Goal: Transaction & Acquisition: Obtain resource

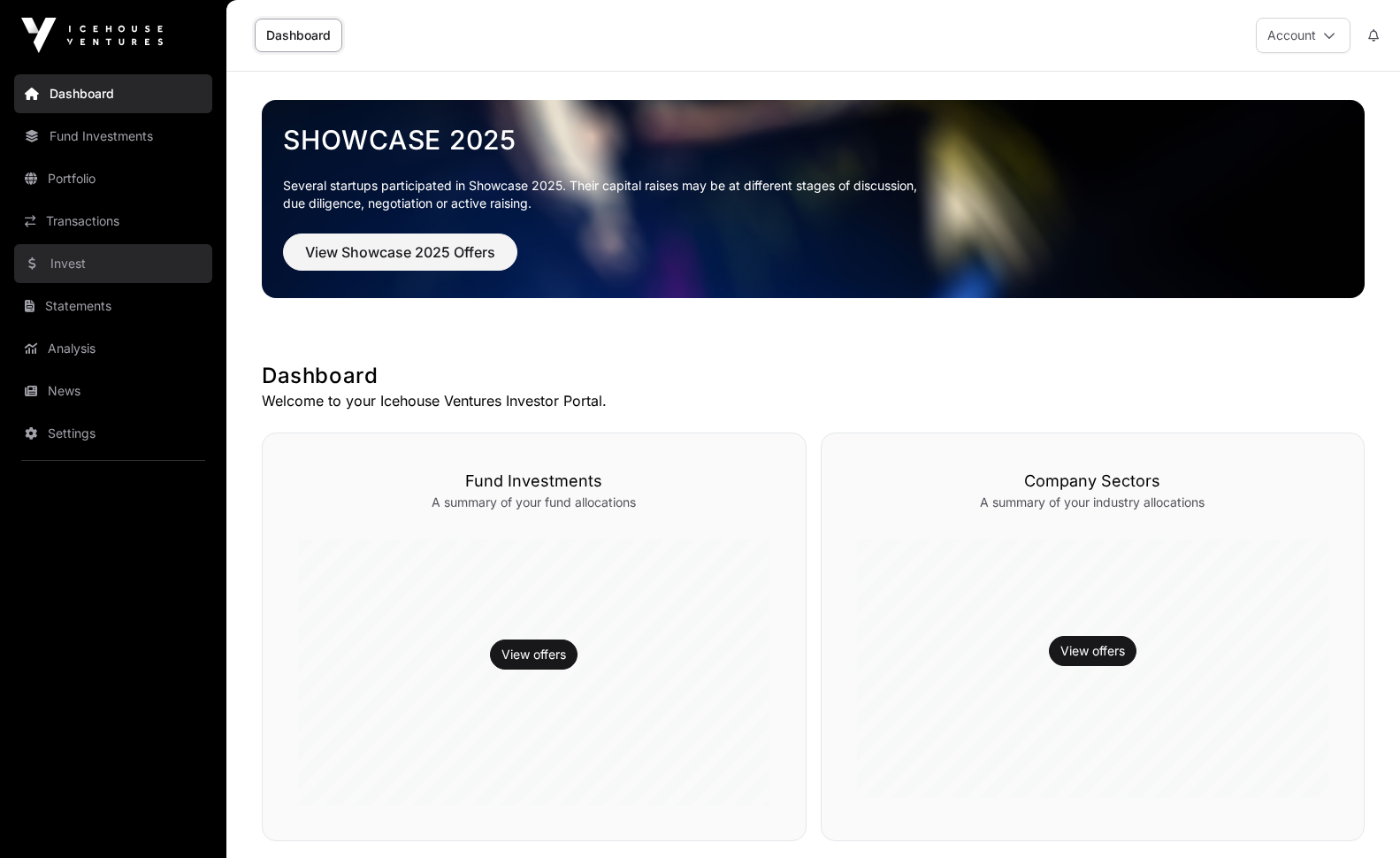
click at [70, 265] on link "Invest" at bounding box center [113, 263] width 198 height 39
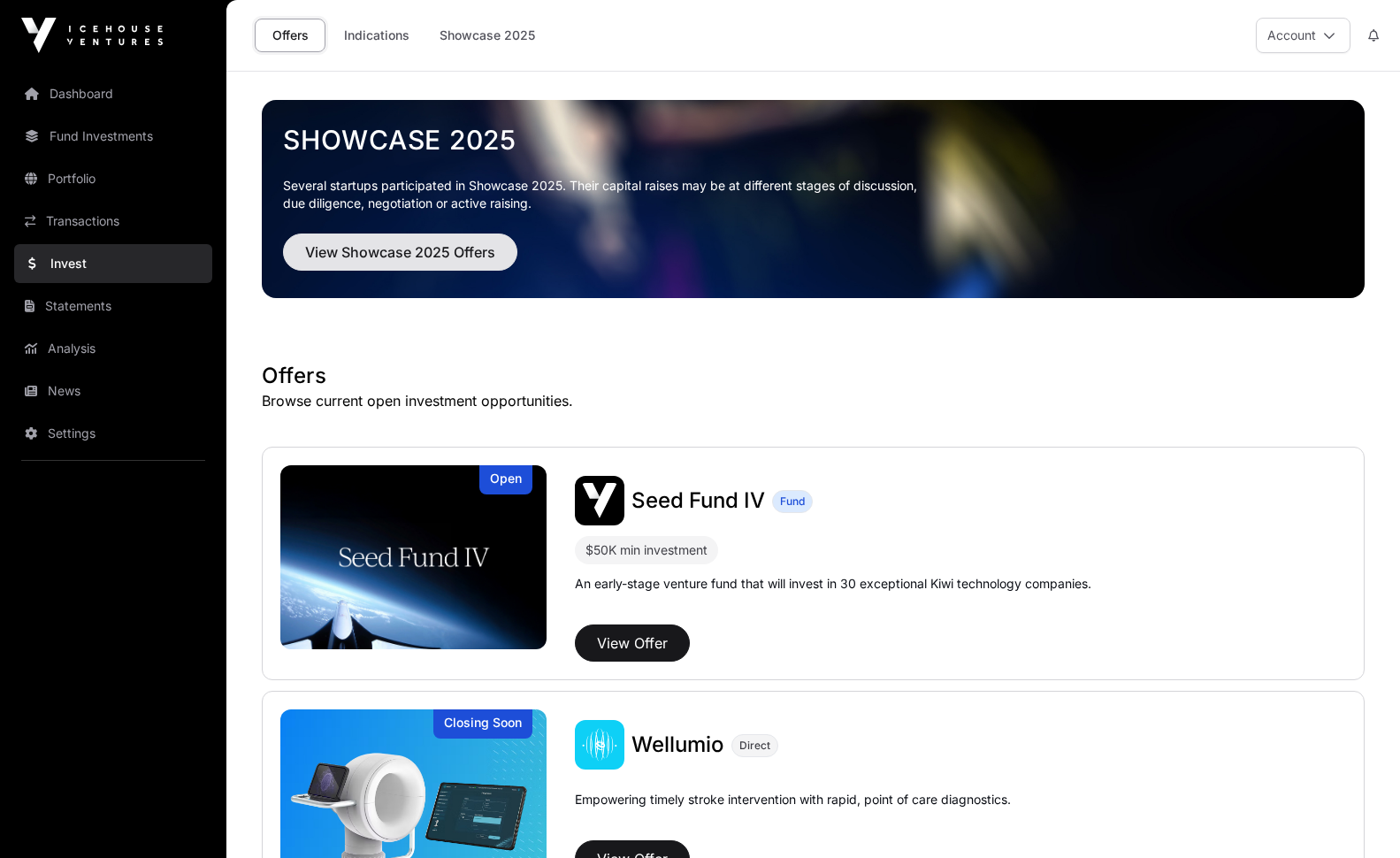
click at [467, 260] on span "View Showcase 2025 Offers" at bounding box center [400, 252] width 190 height 21
click at [421, 237] on button "View Showcase 2025 Offers" at bounding box center [400, 252] width 234 height 37
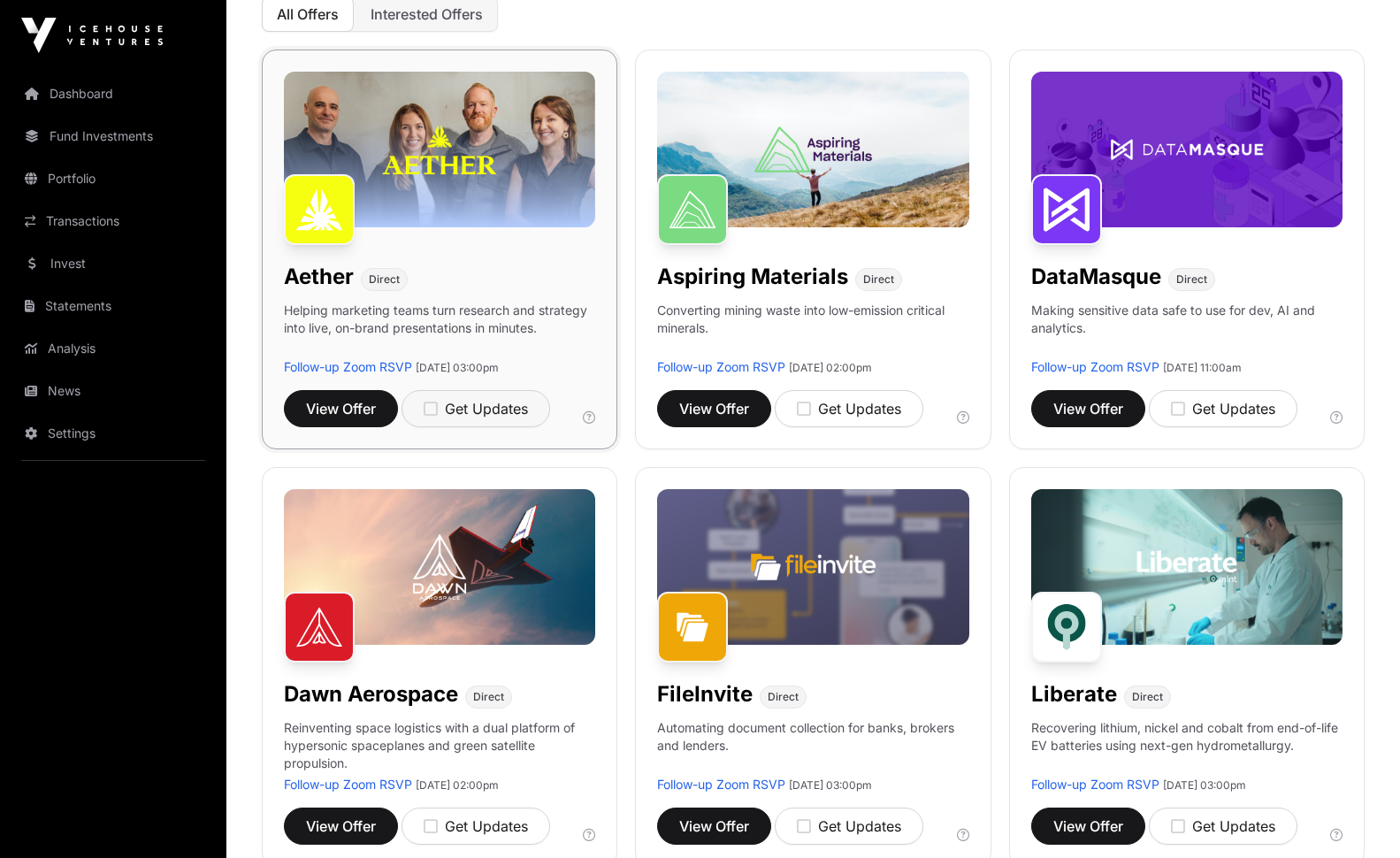
scroll to position [262, 0]
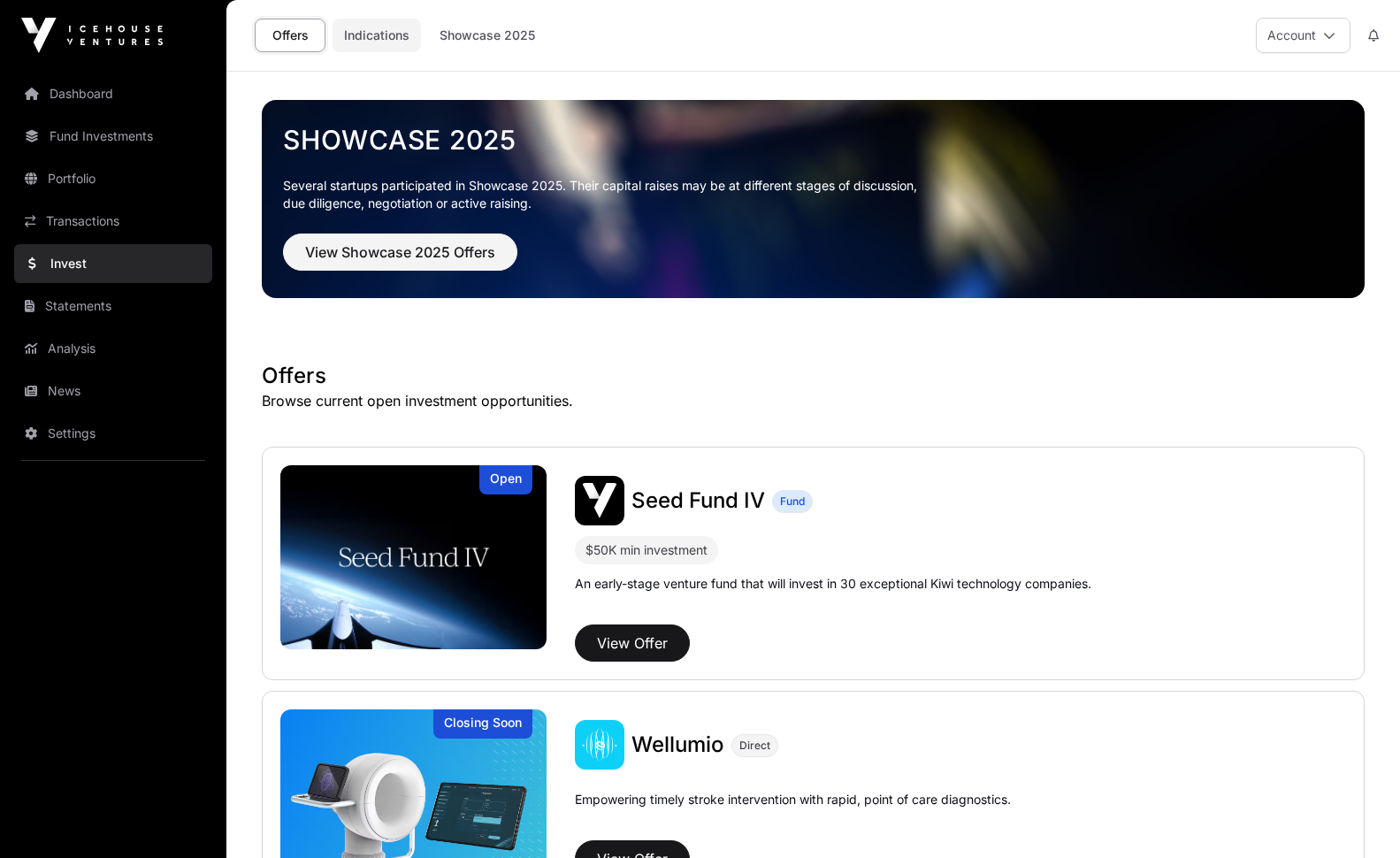
click at [380, 33] on link "Indications" at bounding box center [376, 35] width 88 height 34
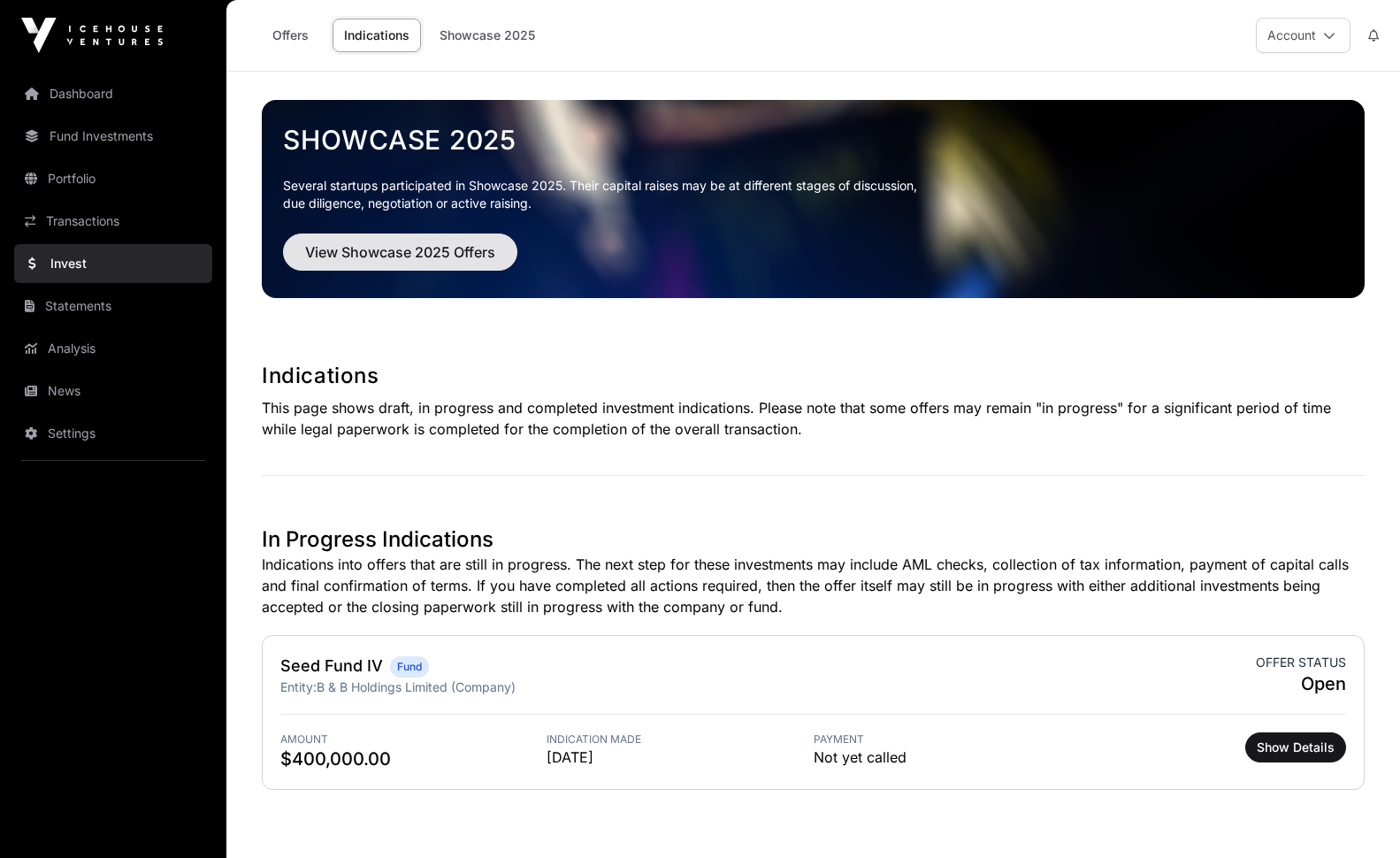
click at [351, 258] on span "View Showcase 2025 Offers" at bounding box center [400, 252] width 190 height 21
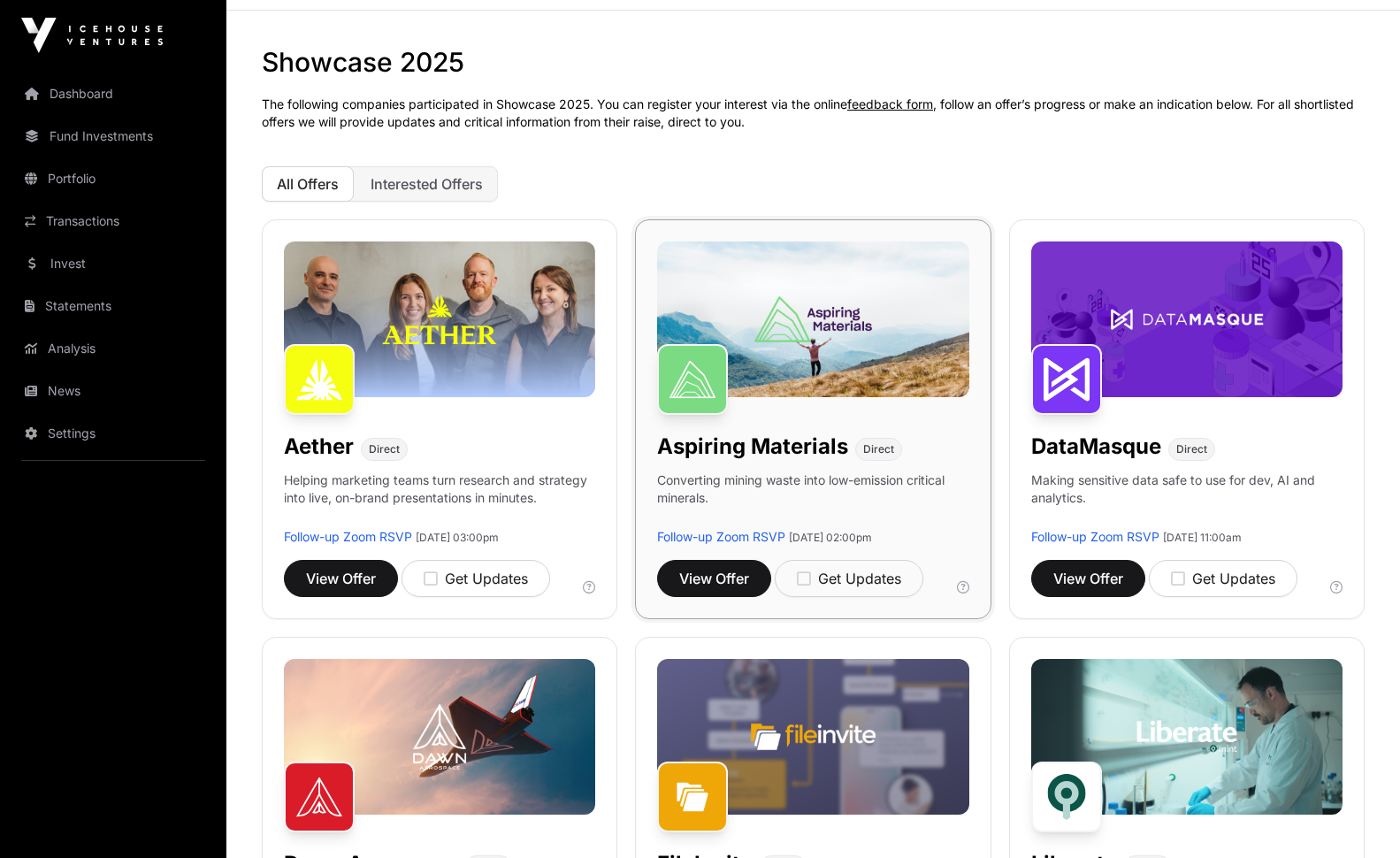
scroll to position [76, 0]
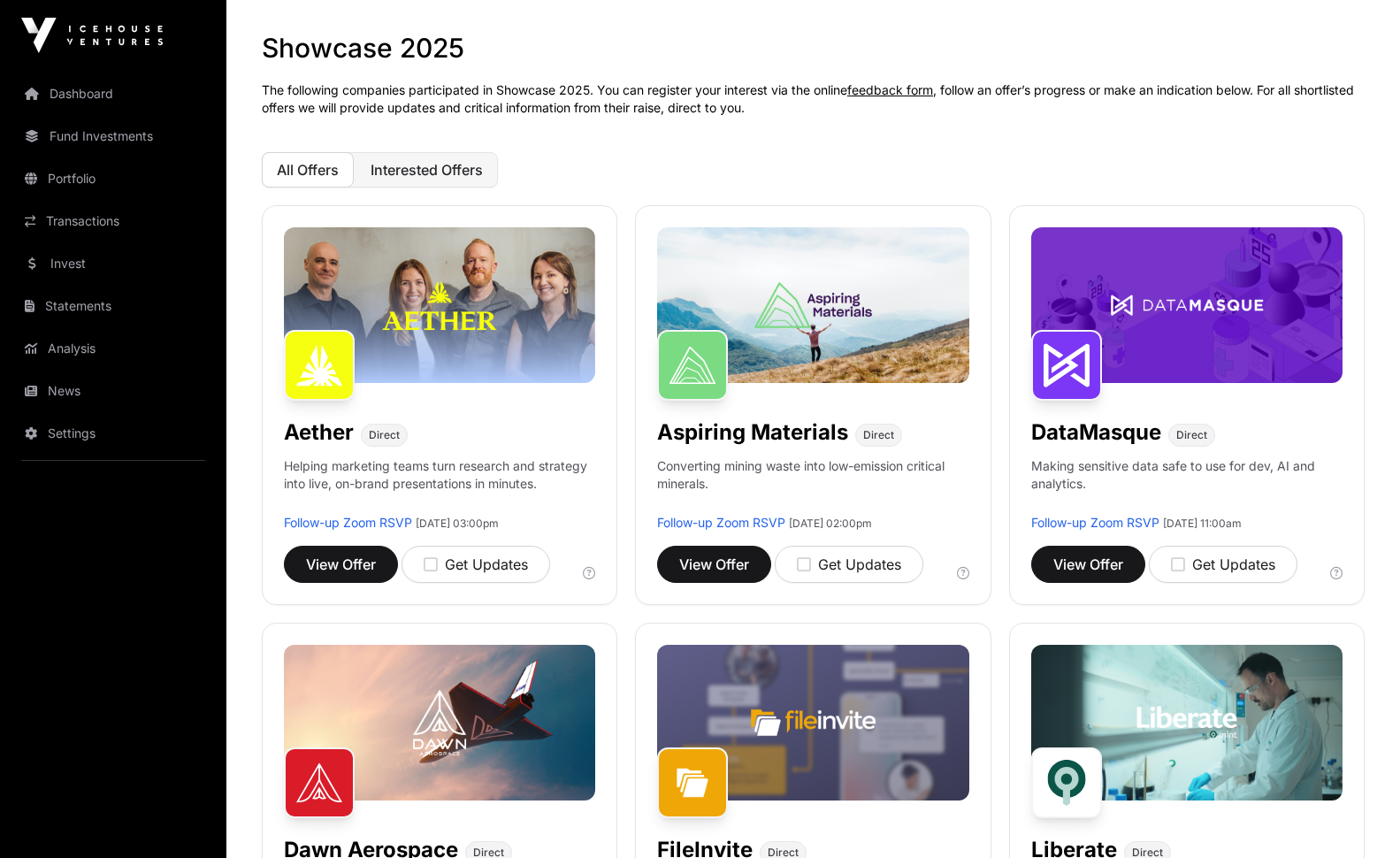
click at [395, 171] on span "Interested Offers" at bounding box center [427, 169] width 112 height 17
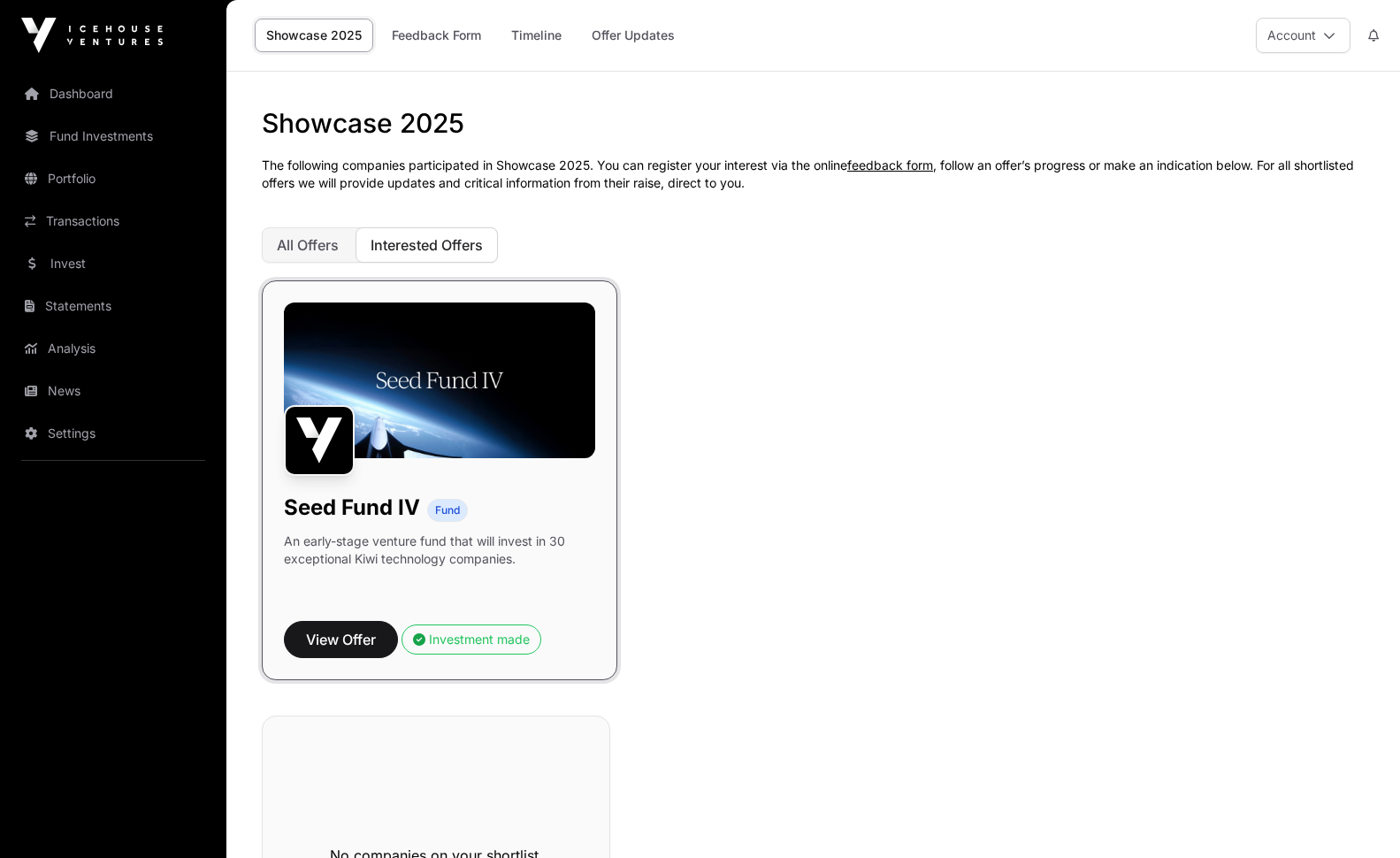
scroll to position [0, 0]
click at [306, 247] on span "All Offers" at bounding box center [308, 245] width 62 height 17
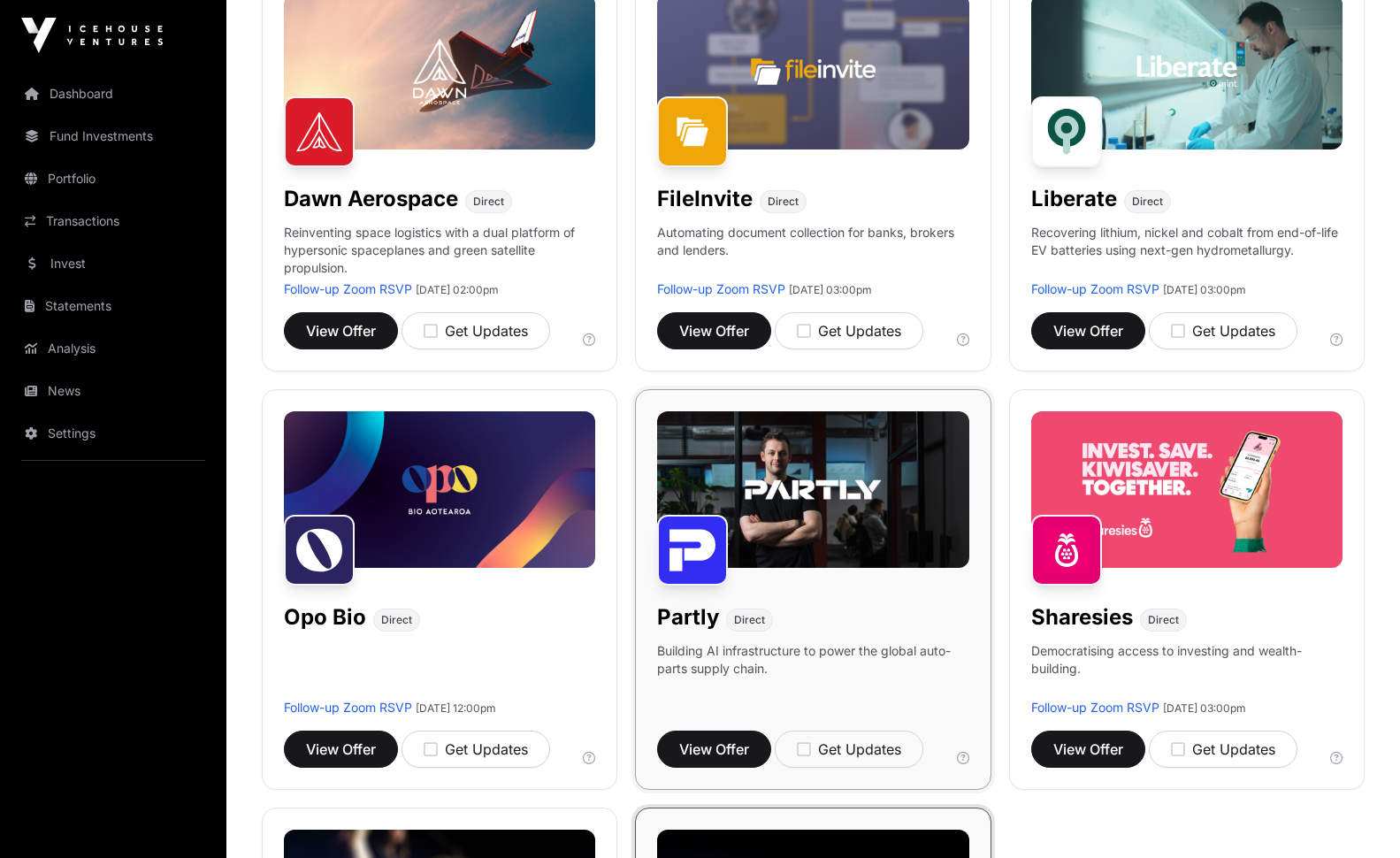
scroll to position [718, 0]
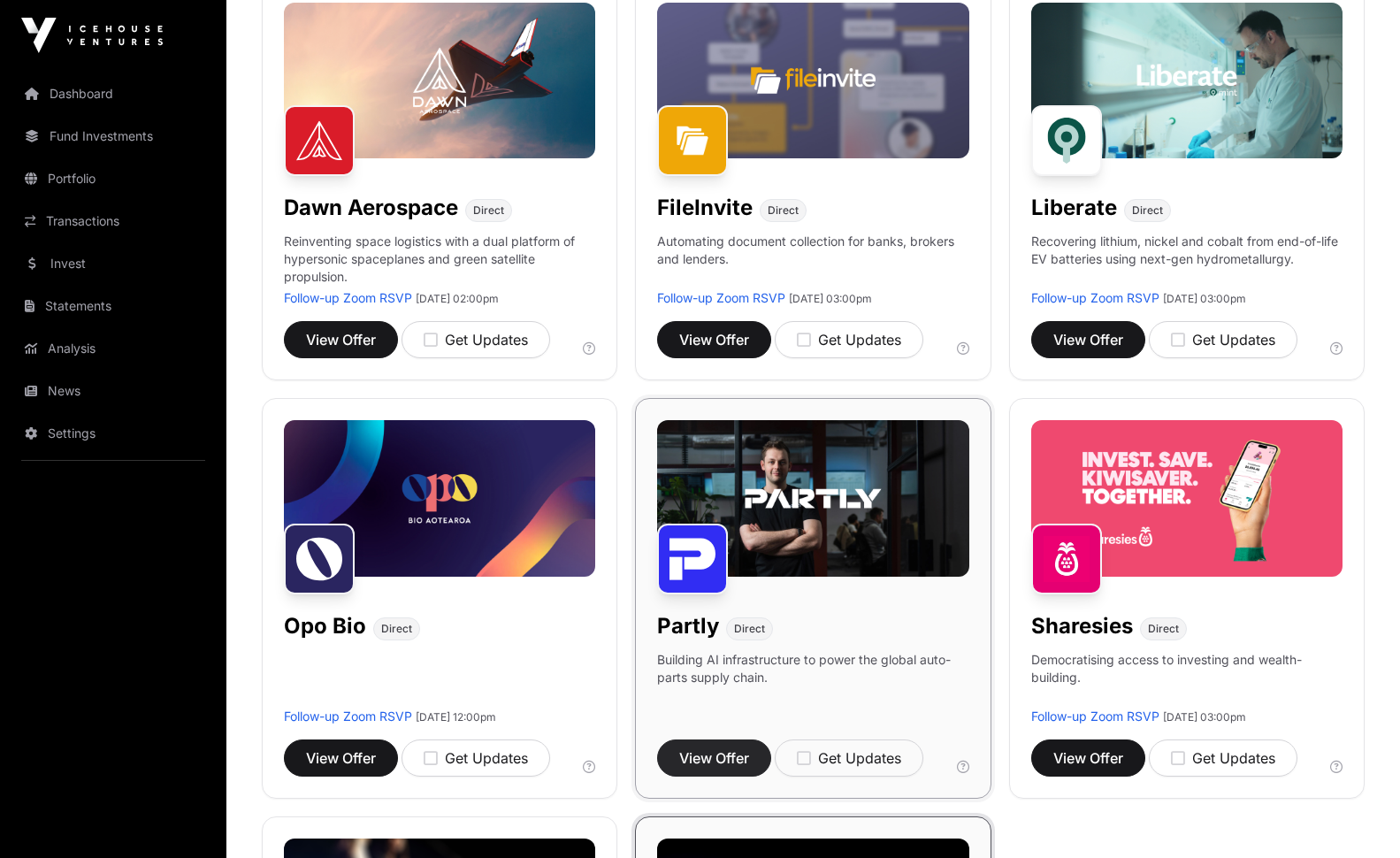
click at [715, 756] on span "View Offer" at bounding box center [714, 758] width 70 height 21
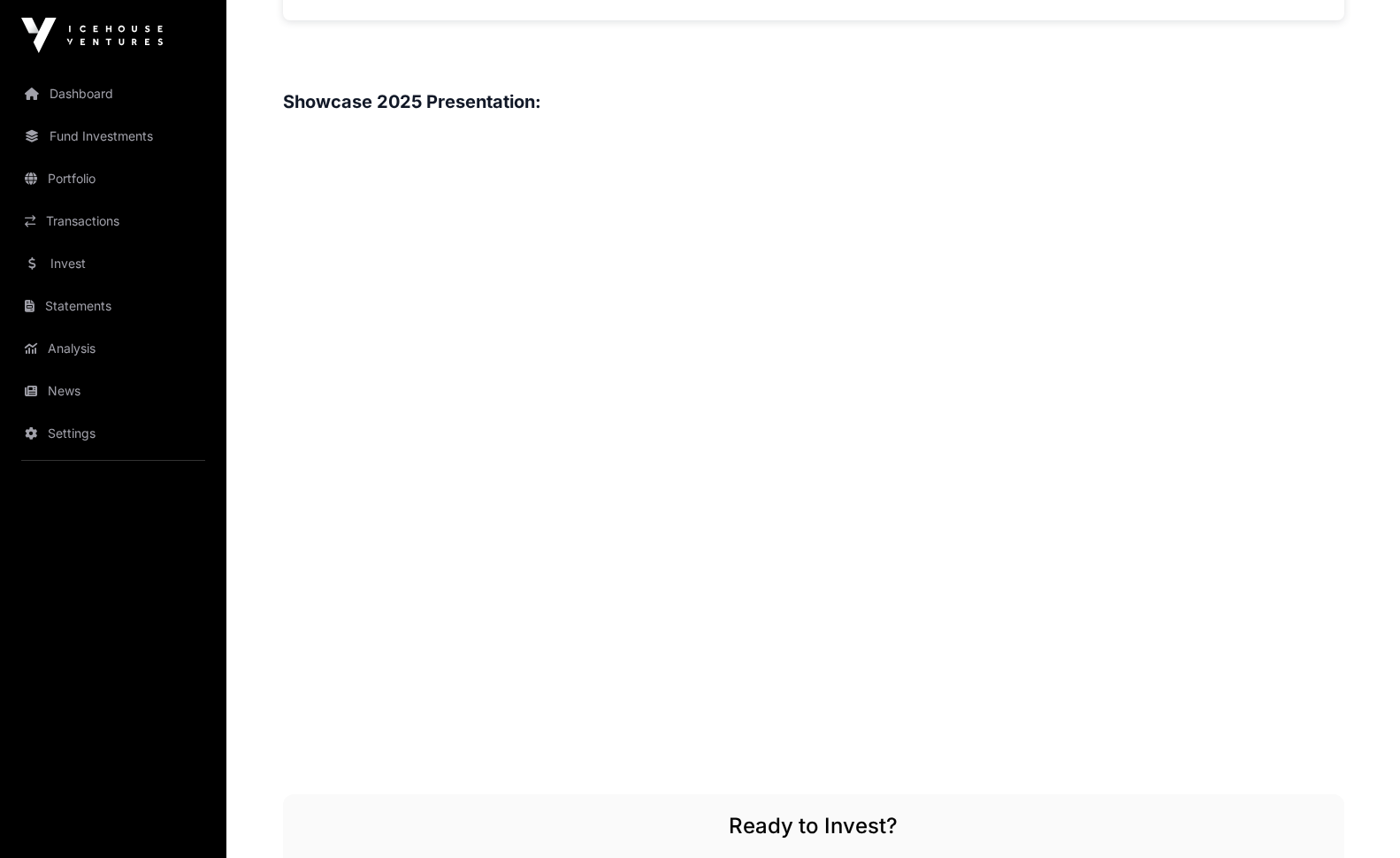
scroll to position [2140, 0]
